Goal: Task Accomplishment & Management: Use online tool/utility

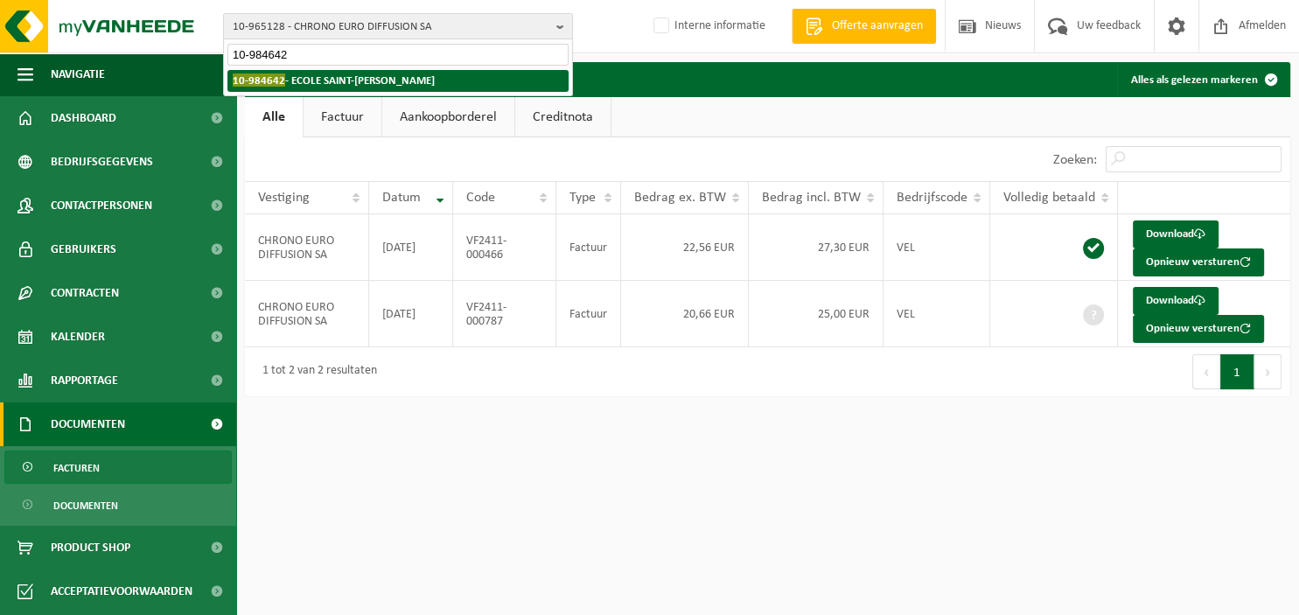
type input "10-984642"
click at [453, 75] on li "10-984642 - ECOLE SAINT-JOSEPH BOONDAEL" at bounding box center [397, 81] width 341 height 22
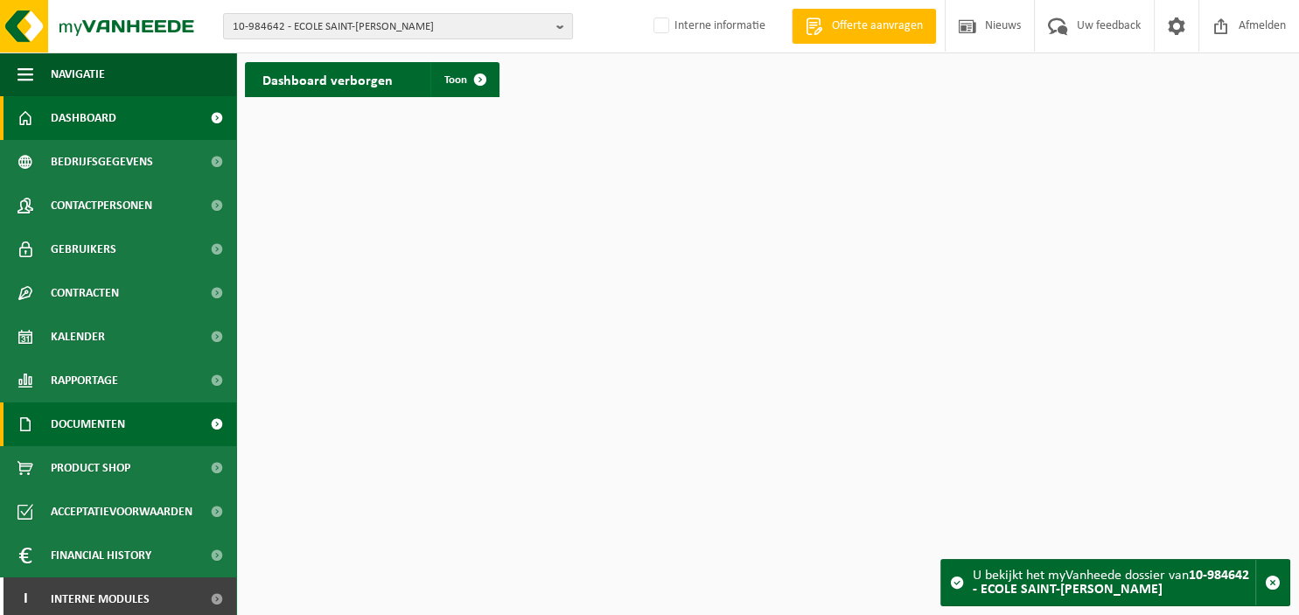
click at [134, 419] on link "Documenten" at bounding box center [118, 424] width 236 height 44
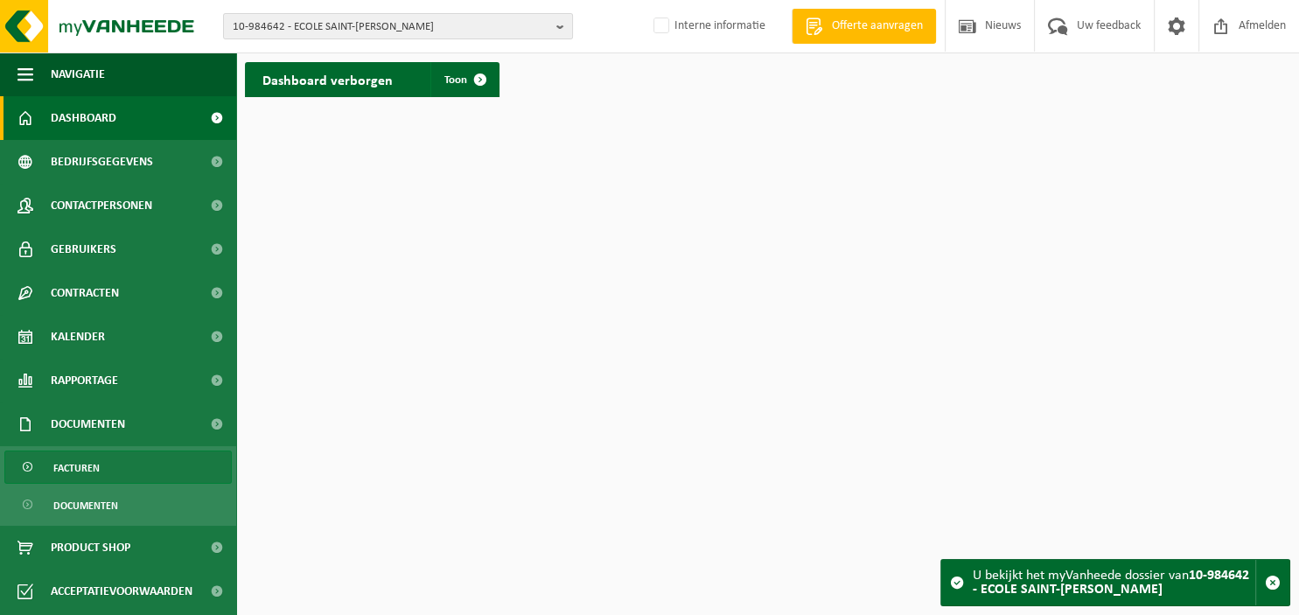
click at [124, 470] on link "Facturen" at bounding box center [117, 466] width 227 height 33
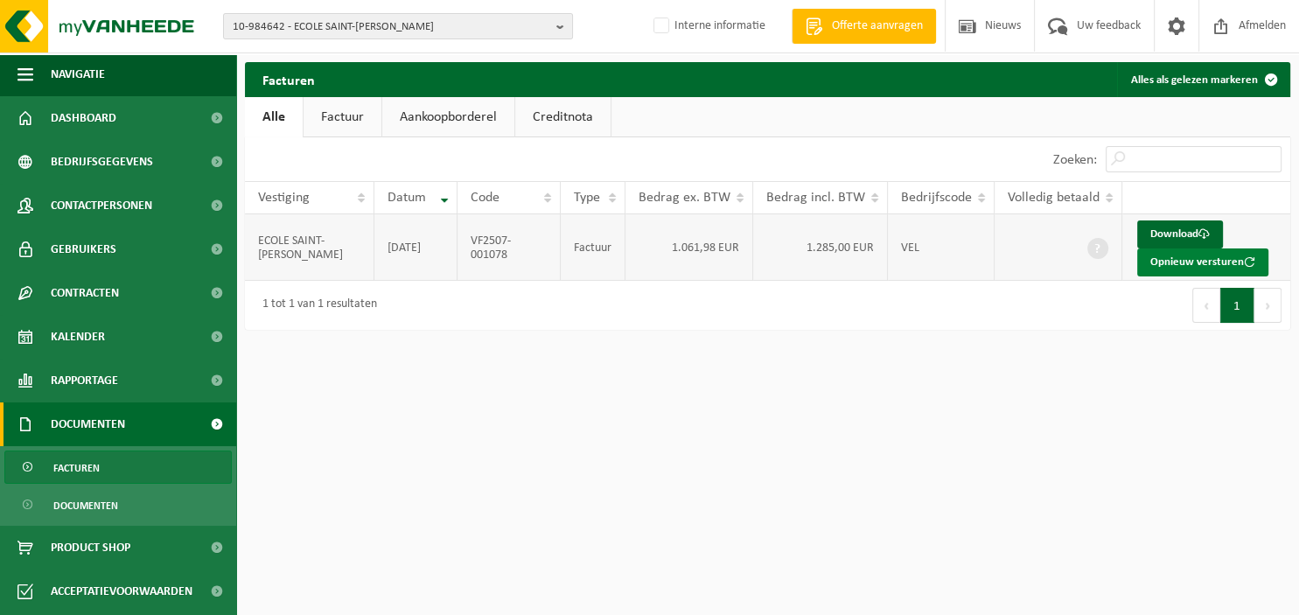
click at [1170, 261] on button "Opnieuw versturen" at bounding box center [1202, 262] width 131 height 28
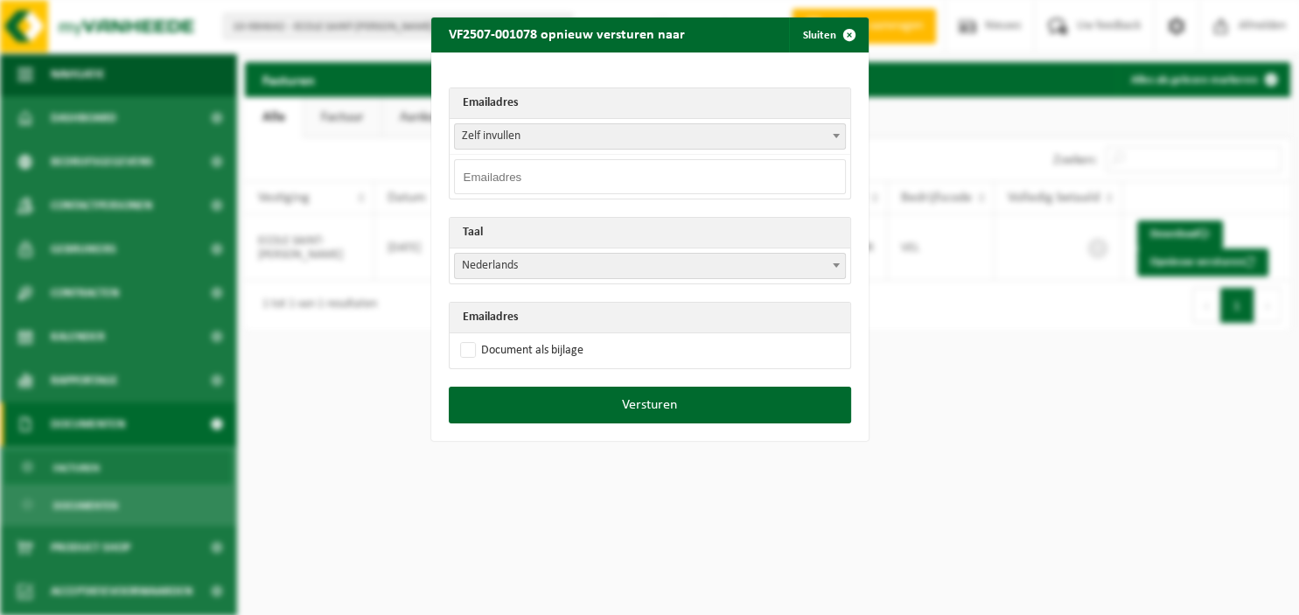
click at [829, 138] on span at bounding box center [835, 135] width 17 height 23
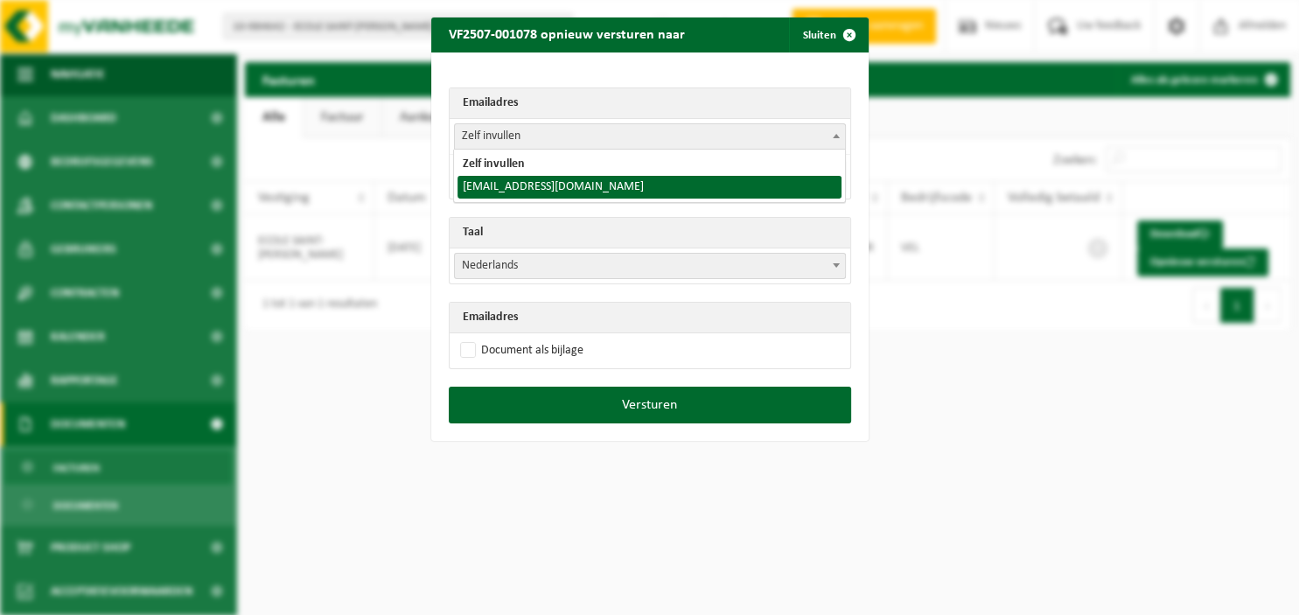
select select "[EMAIL_ADDRESS][DOMAIN_NAME]"
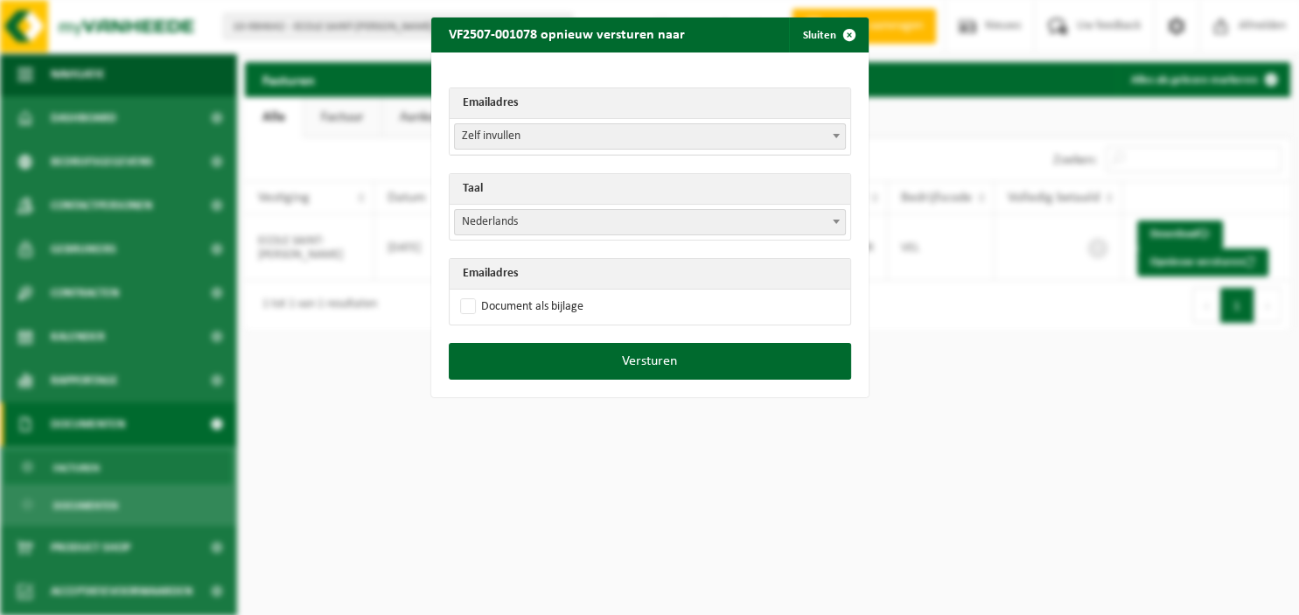
click at [831, 221] on span at bounding box center [835, 221] width 17 height 23
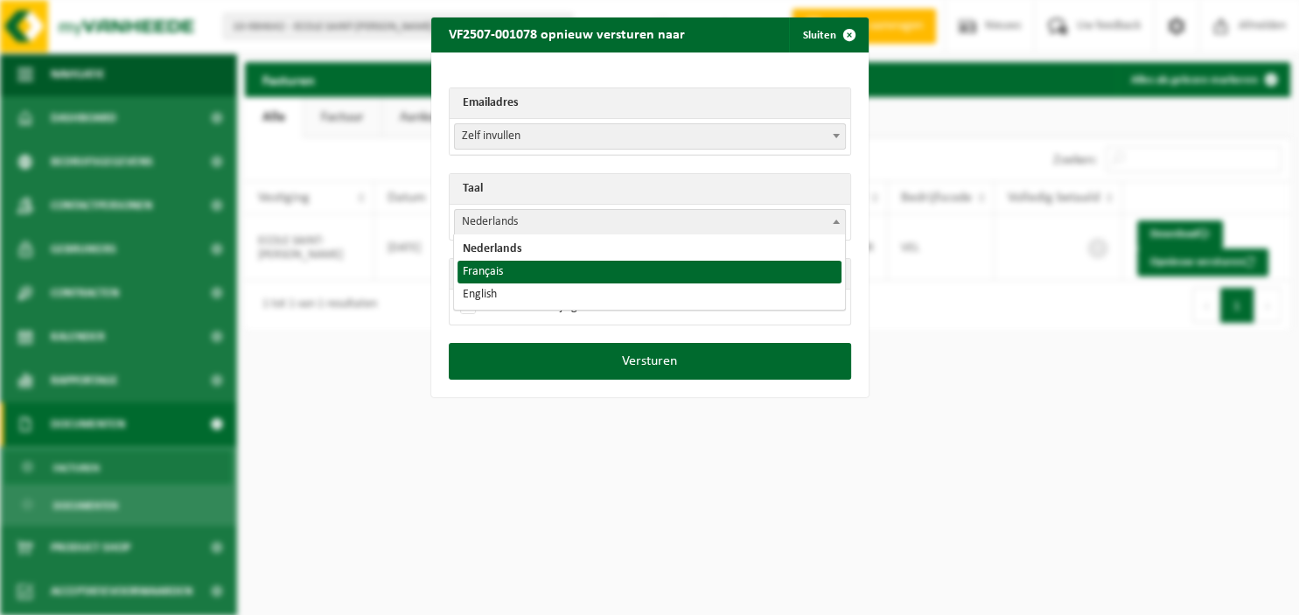
select select "fr"
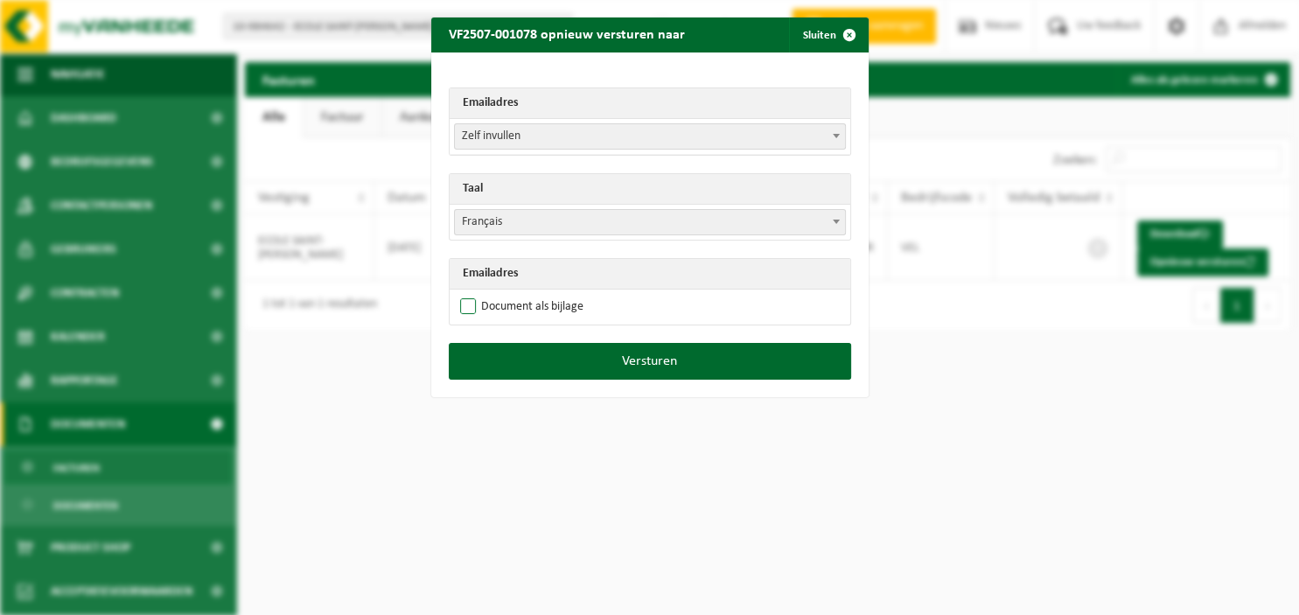
click at [530, 303] on label "Document als bijlage" at bounding box center [520, 307] width 127 height 26
click at [530, 294] on input "Document als bijlage" at bounding box center [671, 293] width 437 height 1
checkbox input "true"
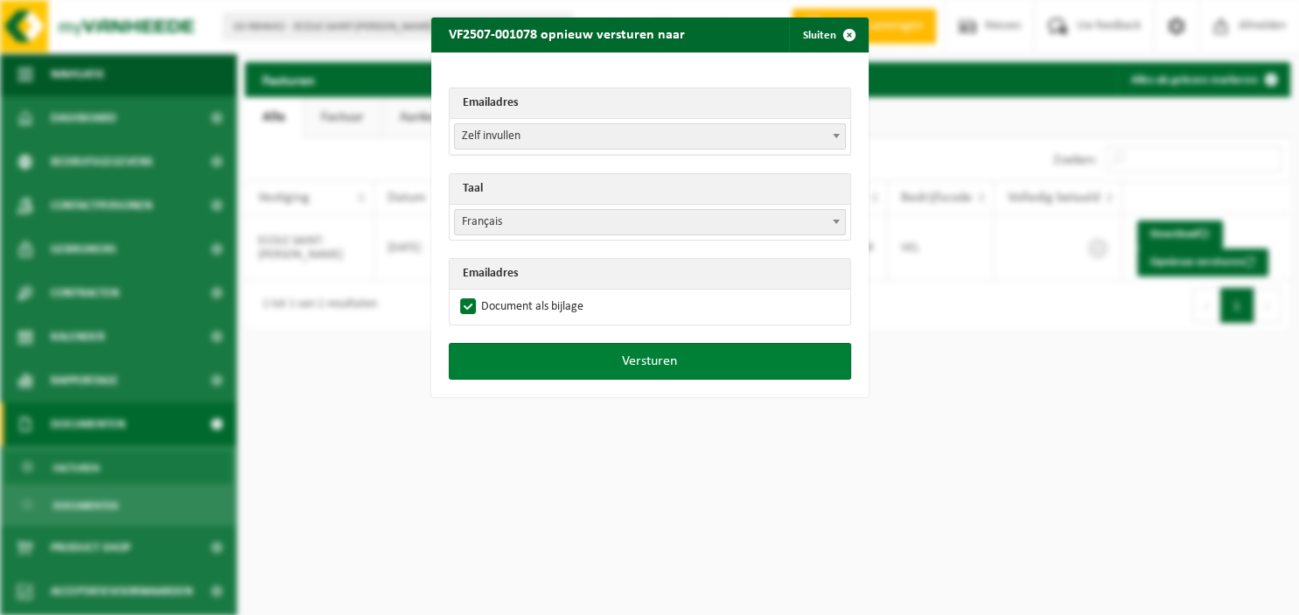
click at [617, 350] on button "Versturen" at bounding box center [650, 361] width 402 height 37
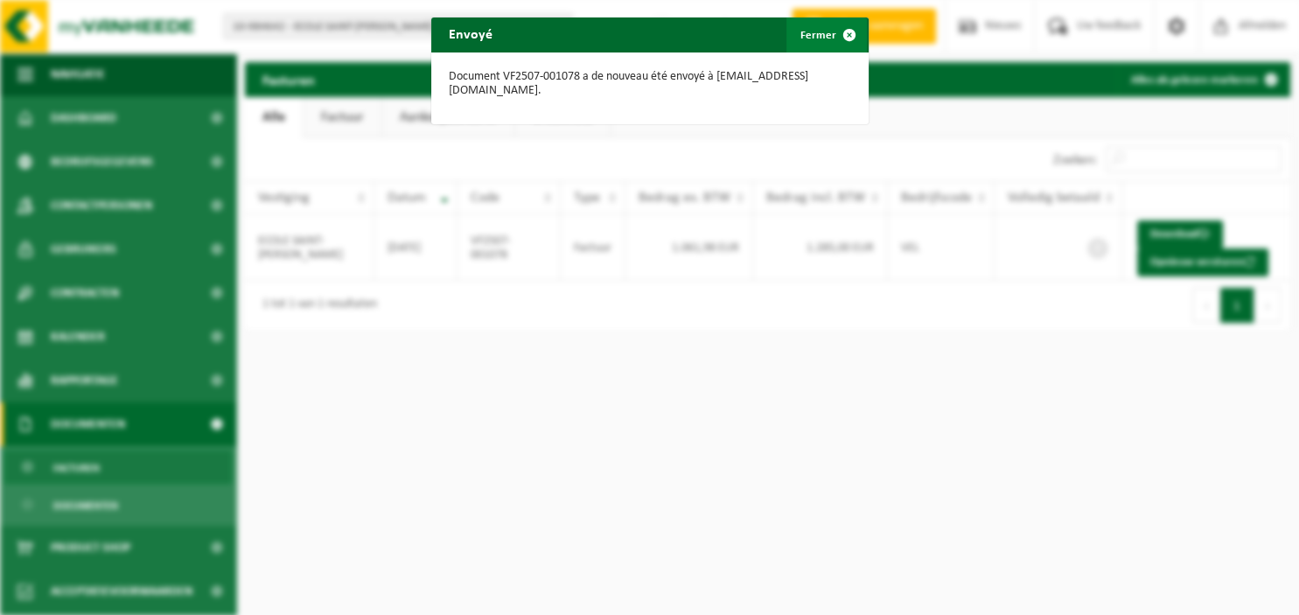
click at [854, 33] on span "button" at bounding box center [849, 34] width 35 height 35
